Goal: Task Accomplishment & Management: Use online tool/utility

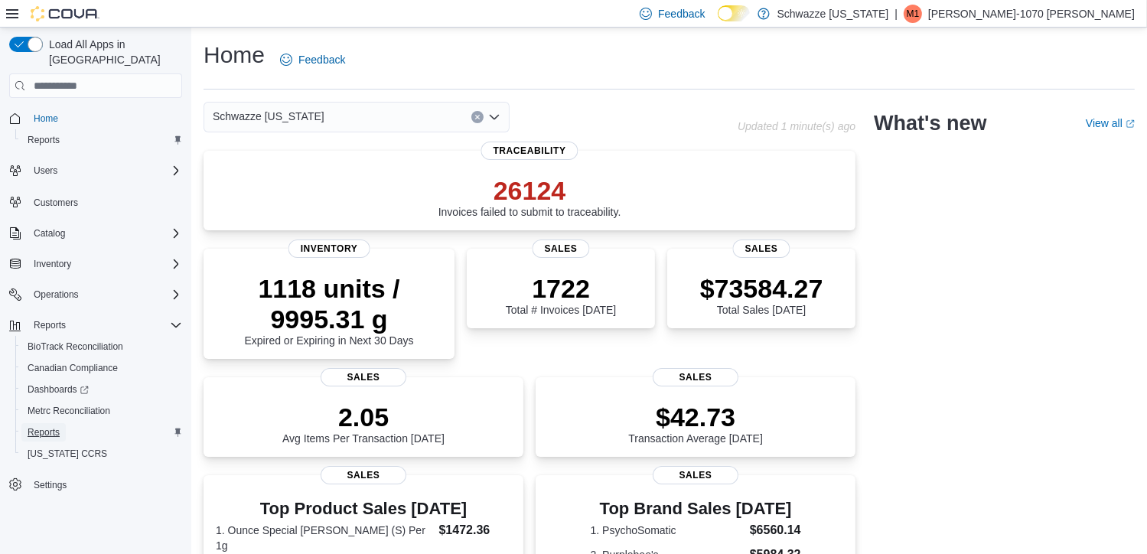
click at [46, 426] on span "Reports" at bounding box center [44, 432] width 32 height 12
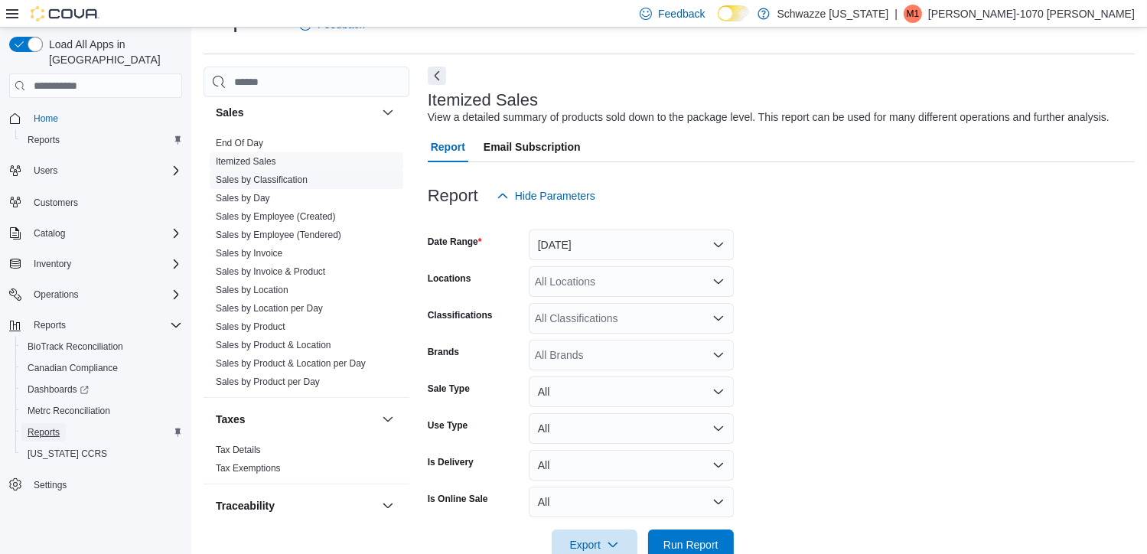
scroll to position [1049, 0]
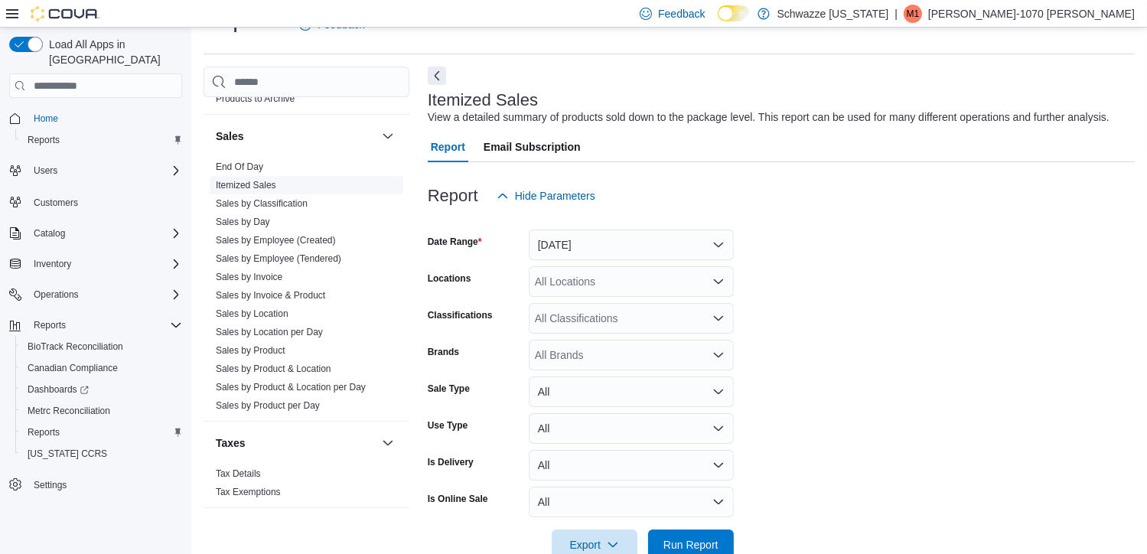
click at [243, 181] on link "Itemized Sales" at bounding box center [246, 185] width 60 height 11
click at [621, 247] on button "Yesterday" at bounding box center [631, 245] width 205 height 31
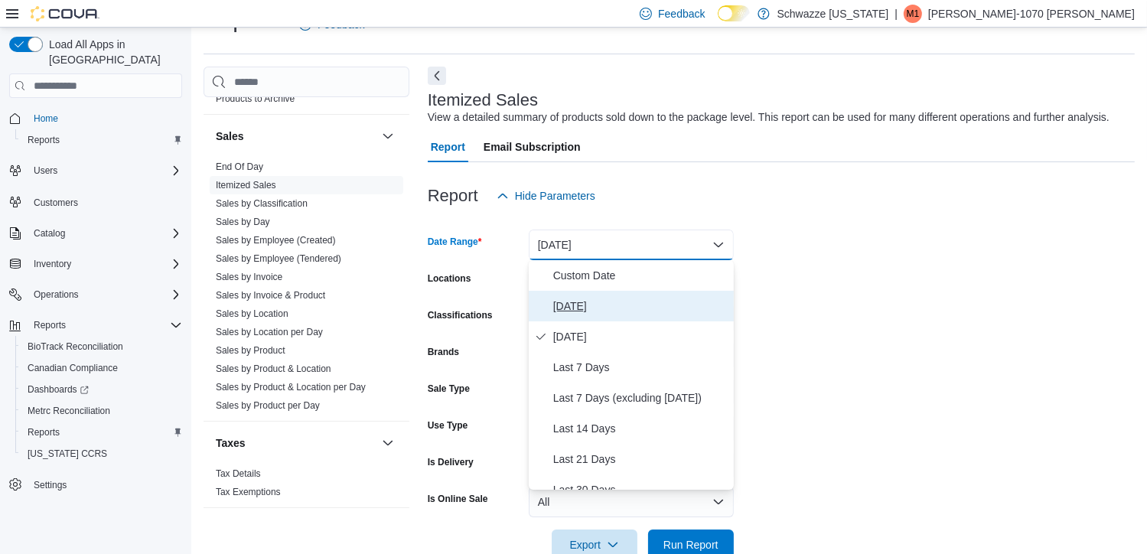
click at [569, 305] on span "Today" at bounding box center [640, 306] width 174 height 18
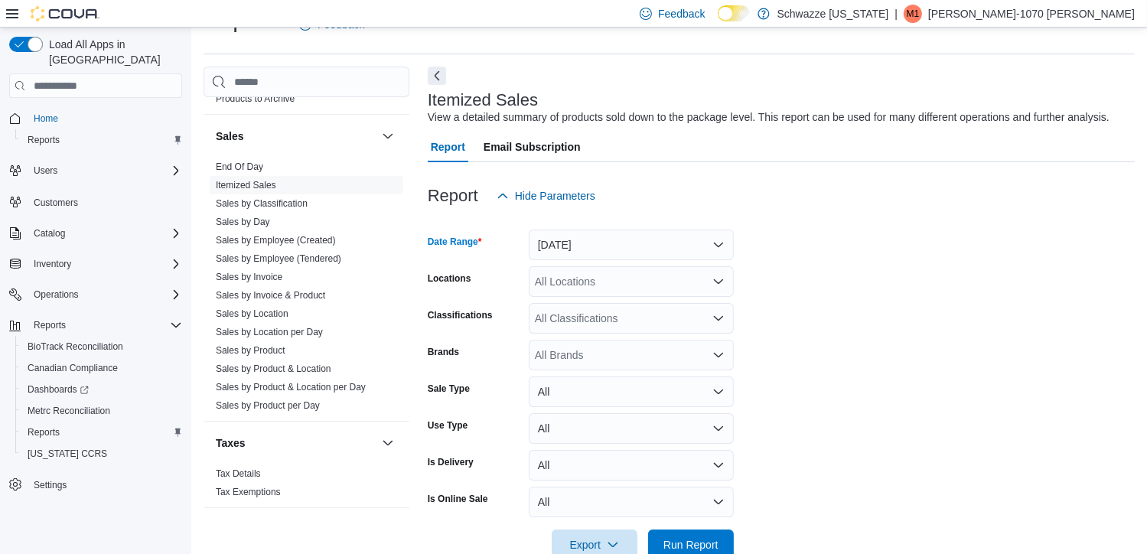
click at [597, 282] on div "All Locations" at bounding box center [631, 281] width 205 height 31
type input "***"
click at [611, 305] on span "RGO 1 Midtown" at bounding box center [607, 307] width 77 height 15
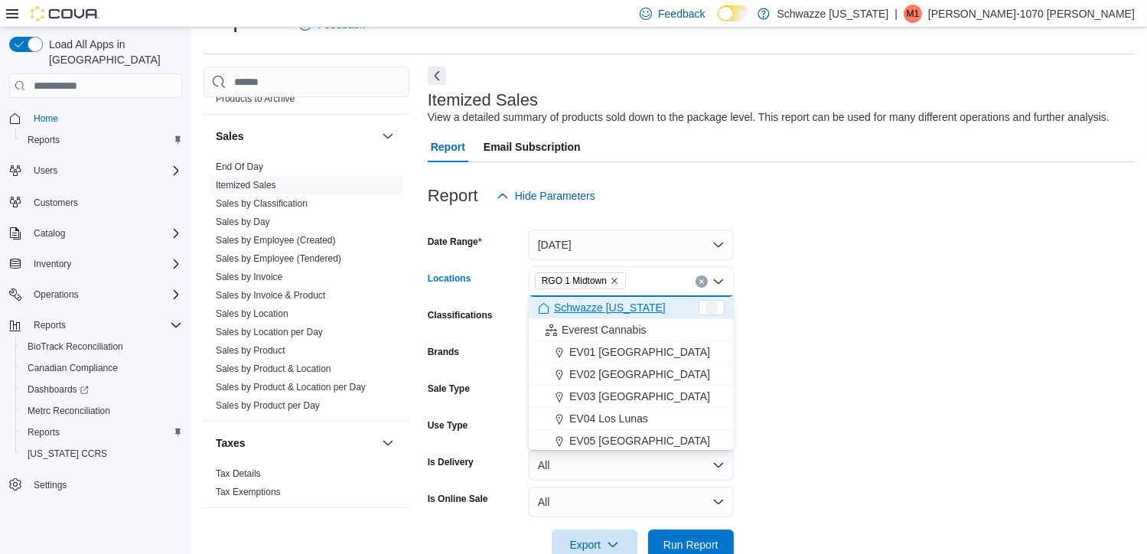
click at [856, 275] on form "Date Range Today Locations RGO 1 Midtown Combo box. Selected. RGO 1 Midtown. Pr…" at bounding box center [781, 385] width 707 height 349
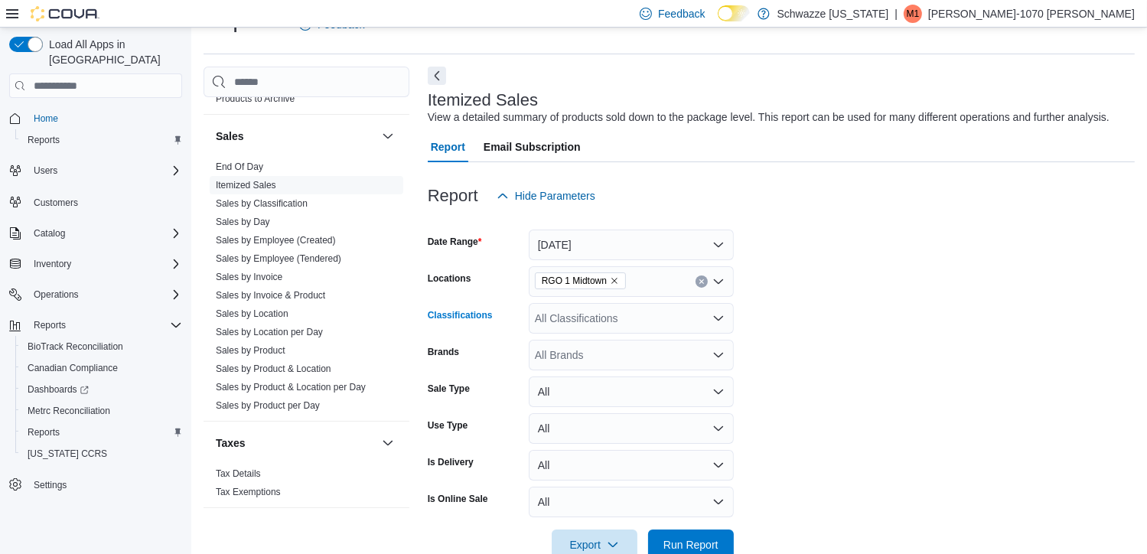
click at [683, 321] on div "All Classifications" at bounding box center [631, 318] width 205 height 31
type input "***"
click at [623, 340] on span "The Doc's office" at bounding box center [600, 344] width 77 height 15
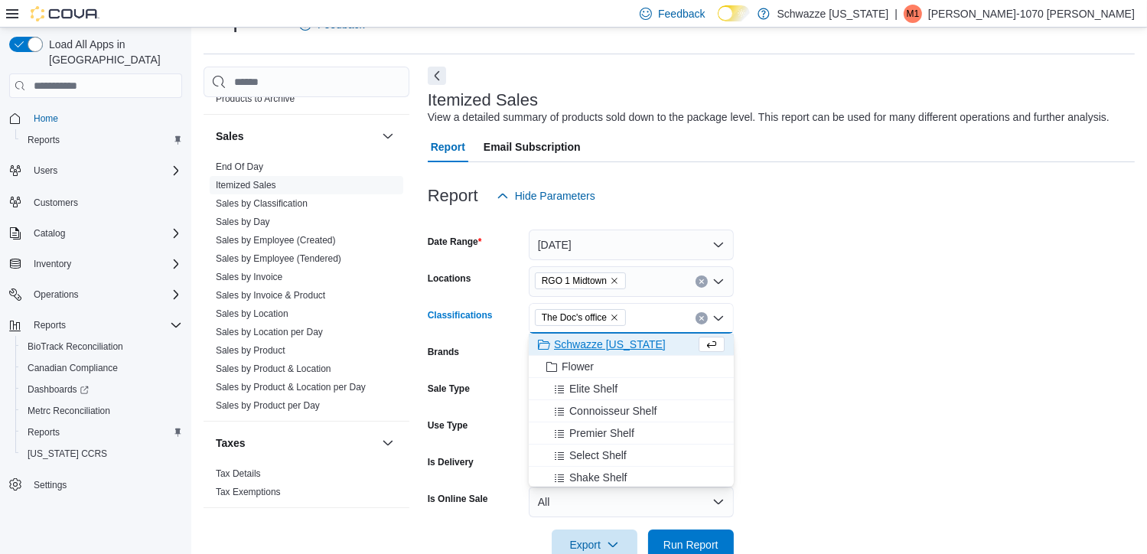
click at [839, 354] on form "Date Range Today Locations RGO 1 Midtown Classifications The Doc's office Combo…" at bounding box center [781, 385] width 707 height 349
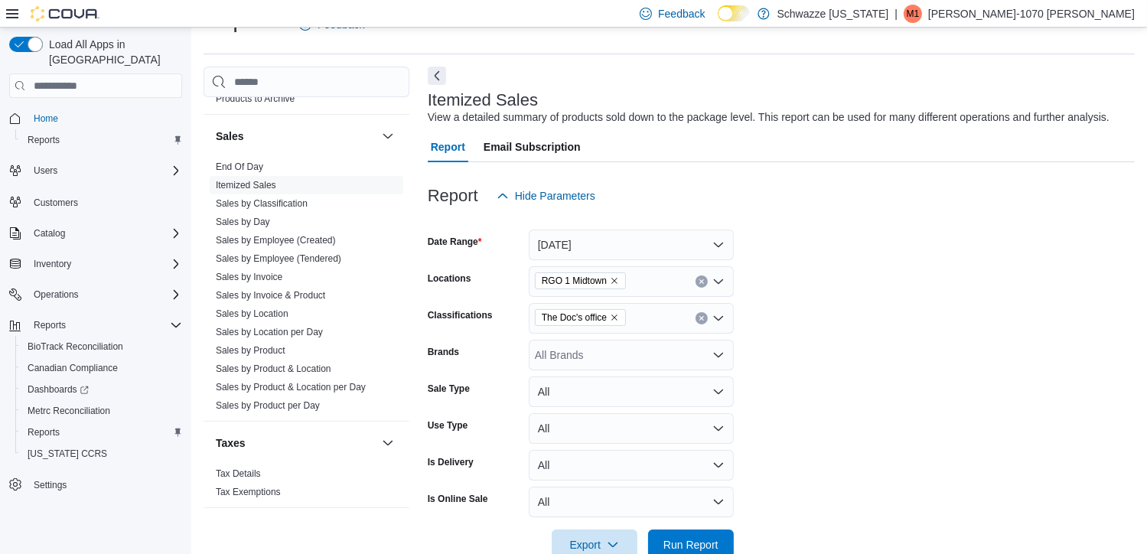
scroll to position [72, 0]
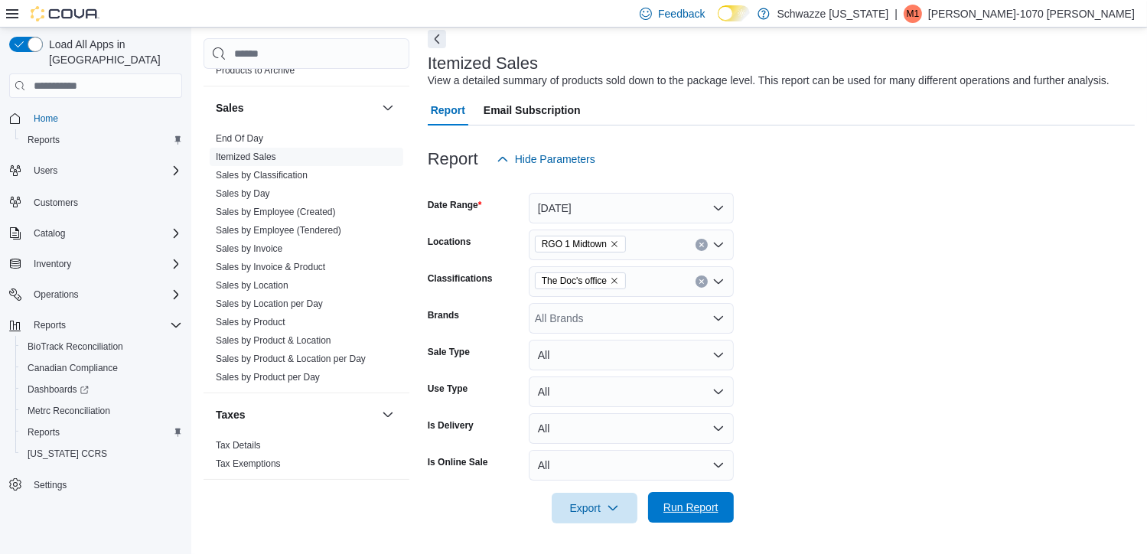
click at [693, 507] on span "Run Report" at bounding box center [690, 507] width 55 height 15
click at [583, 506] on span "Export" at bounding box center [594, 507] width 67 height 31
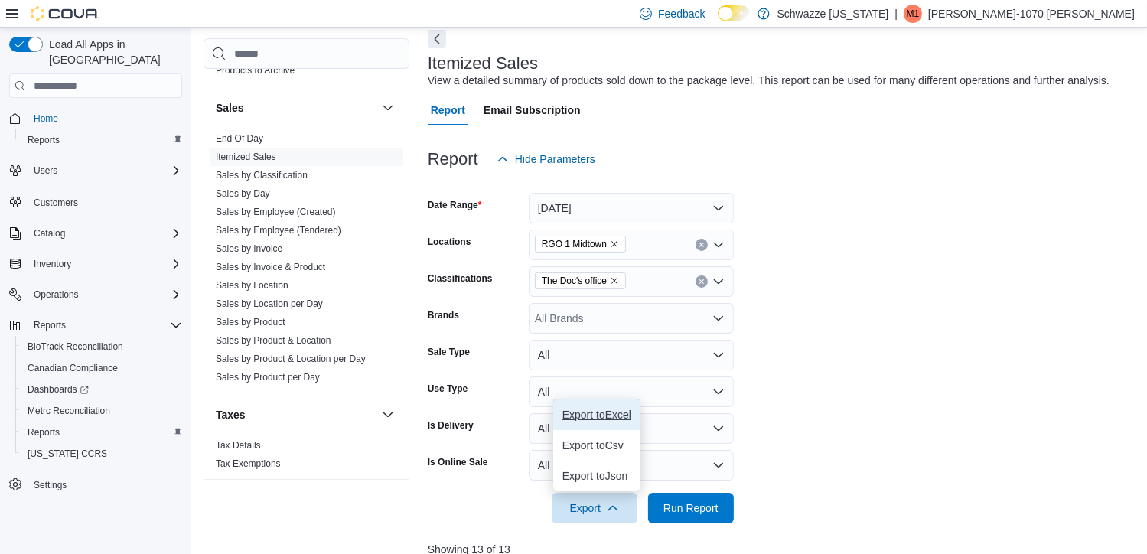
click at [601, 406] on button "Export to Excel" at bounding box center [596, 414] width 87 height 31
click at [1098, 13] on p "Monica-1070 Becerra" at bounding box center [1031, 14] width 207 height 18
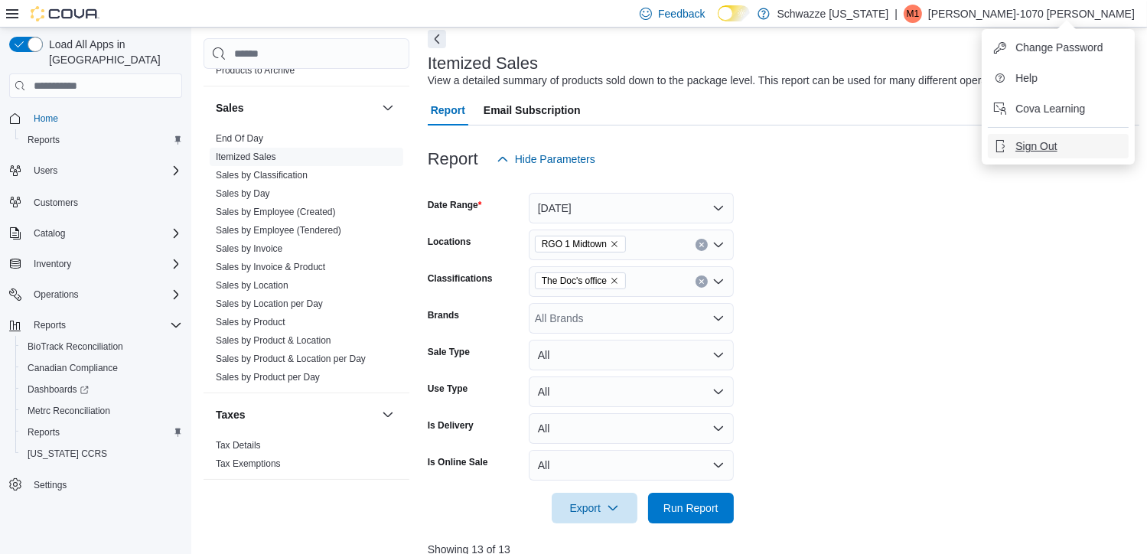
click at [1045, 143] on span "Sign Out" at bounding box center [1036, 146] width 41 height 15
